Goal: Task Accomplishment & Management: Manage account settings

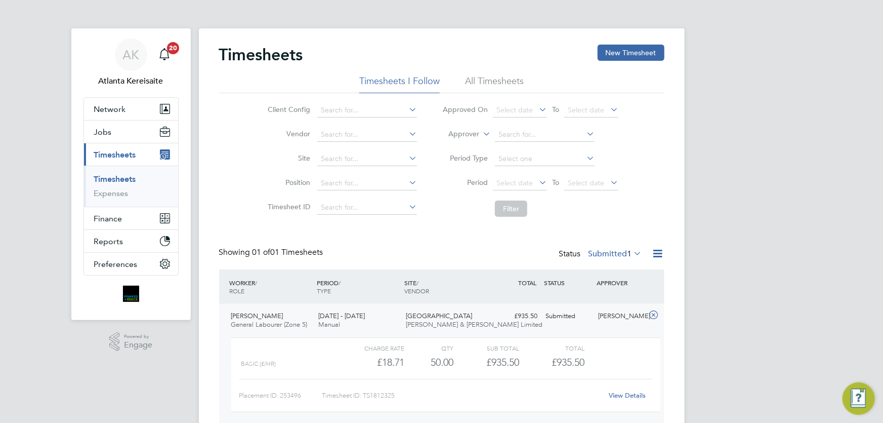
scroll to position [17, 99]
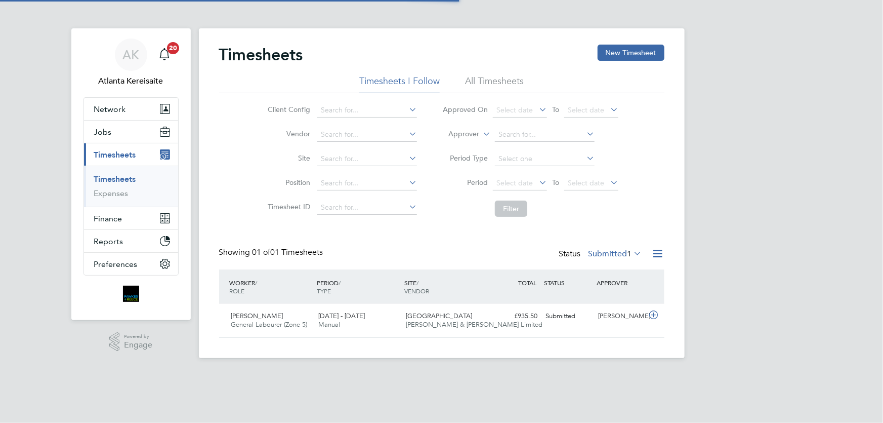
scroll to position [25, 88]
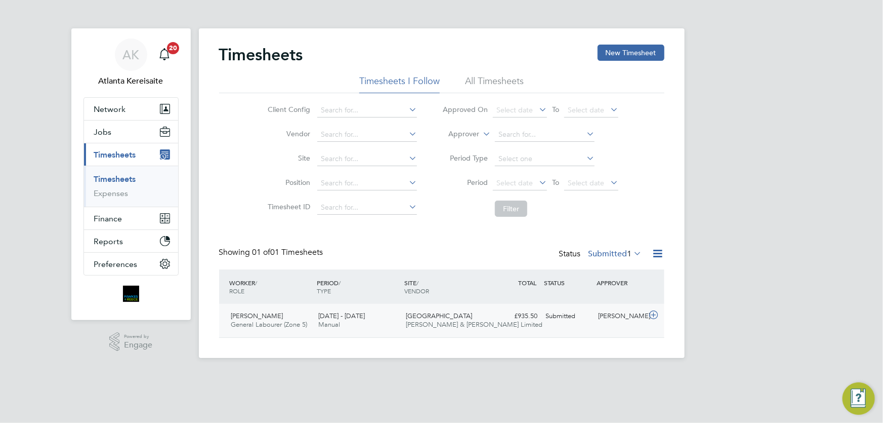
click at [564, 321] on div "Submitted" at bounding box center [568, 316] width 53 height 17
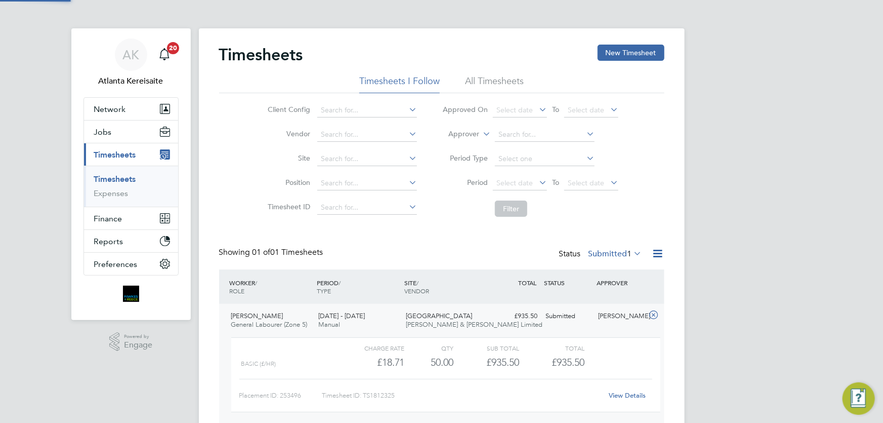
scroll to position [17, 99]
click at [631, 394] on link "View Details" at bounding box center [627, 395] width 37 height 9
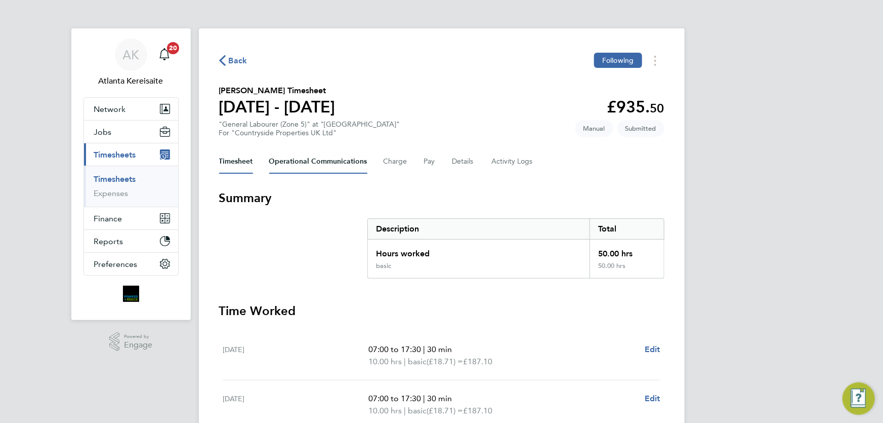
click at [326, 161] on Communications-tab "Operational Communications" at bounding box center [318, 161] width 98 height 24
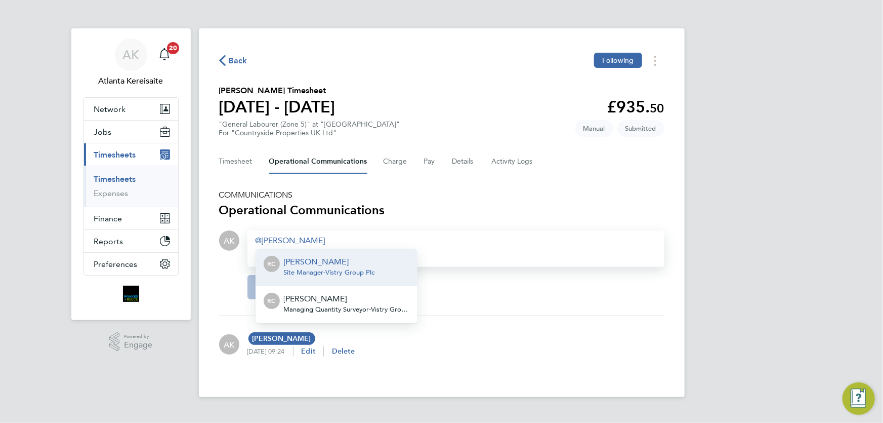
click at [306, 265] on p "Ross Claydon" at bounding box center [329, 262] width 91 height 12
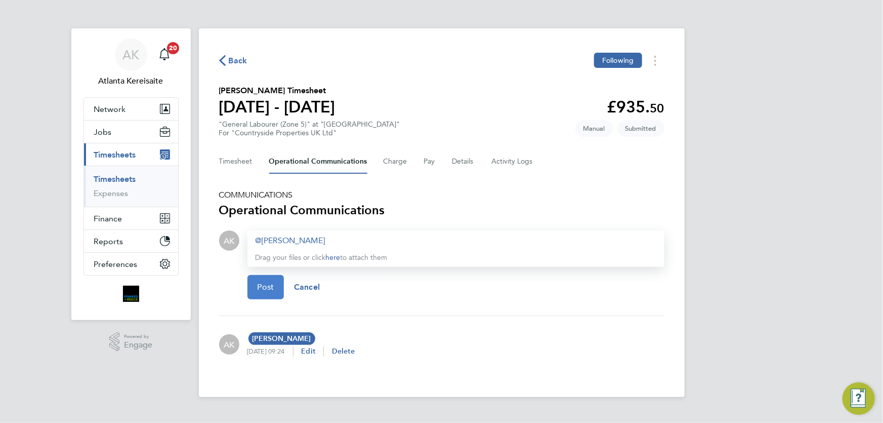
click at [267, 286] on span "Post" at bounding box center [266, 287] width 17 height 10
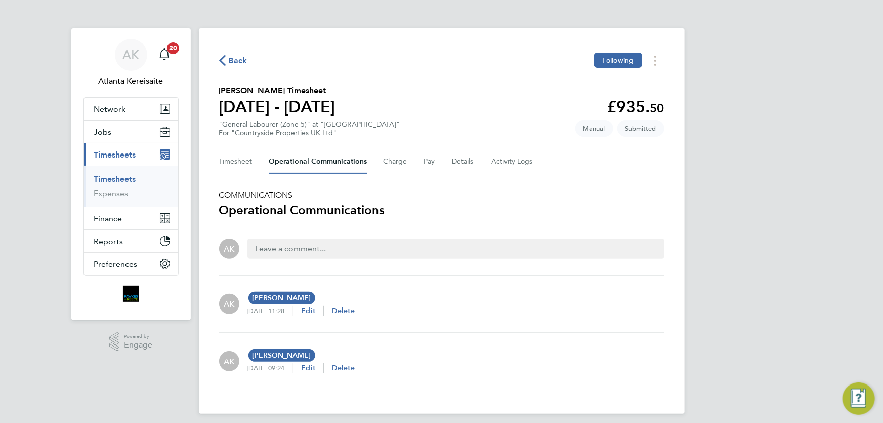
click at [237, 57] on span "Back" at bounding box center [238, 61] width 19 height 12
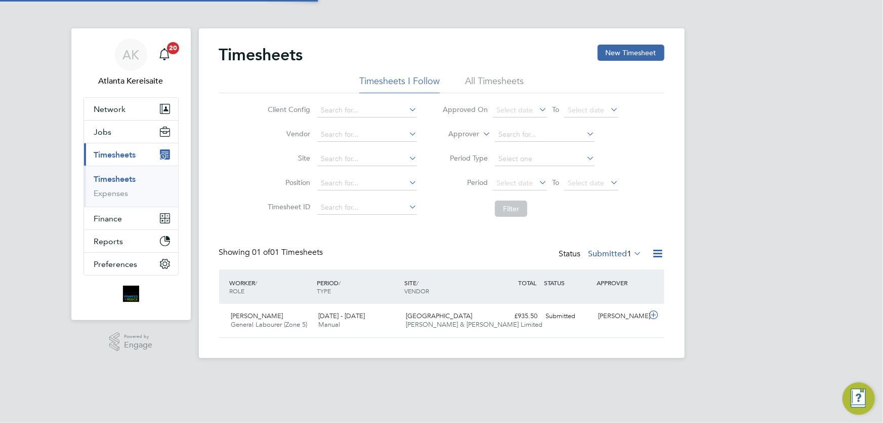
scroll to position [25, 88]
click at [443, 254] on div "Showing 01 of 01 Timesheets Status Submitted 1" at bounding box center [441, 258] width 445 height 22
